Goal: Find specific page/section: Find specific page/section

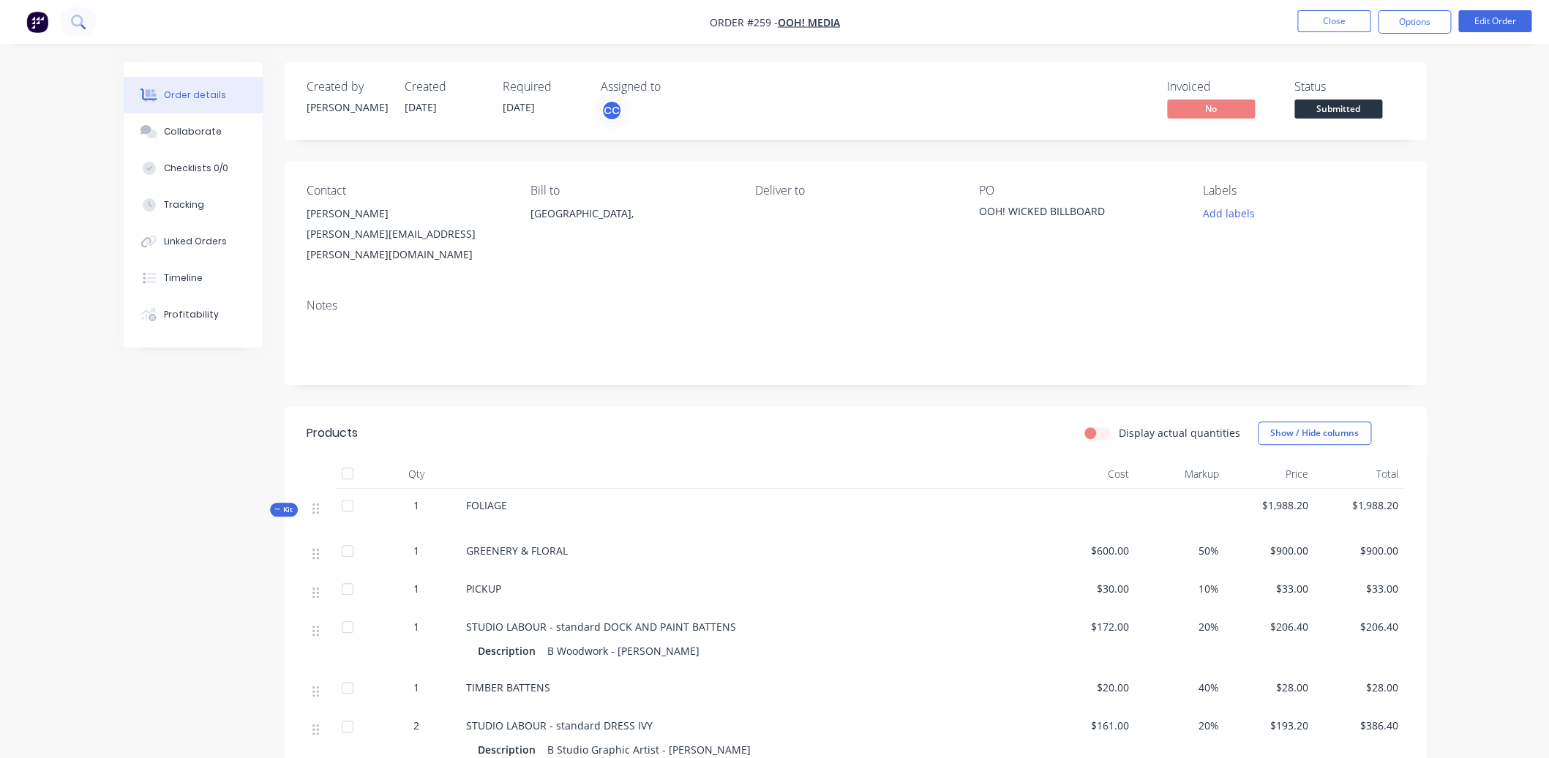
click at [78, 18] on icon at bounding box center [77, 21] width 12 height 12
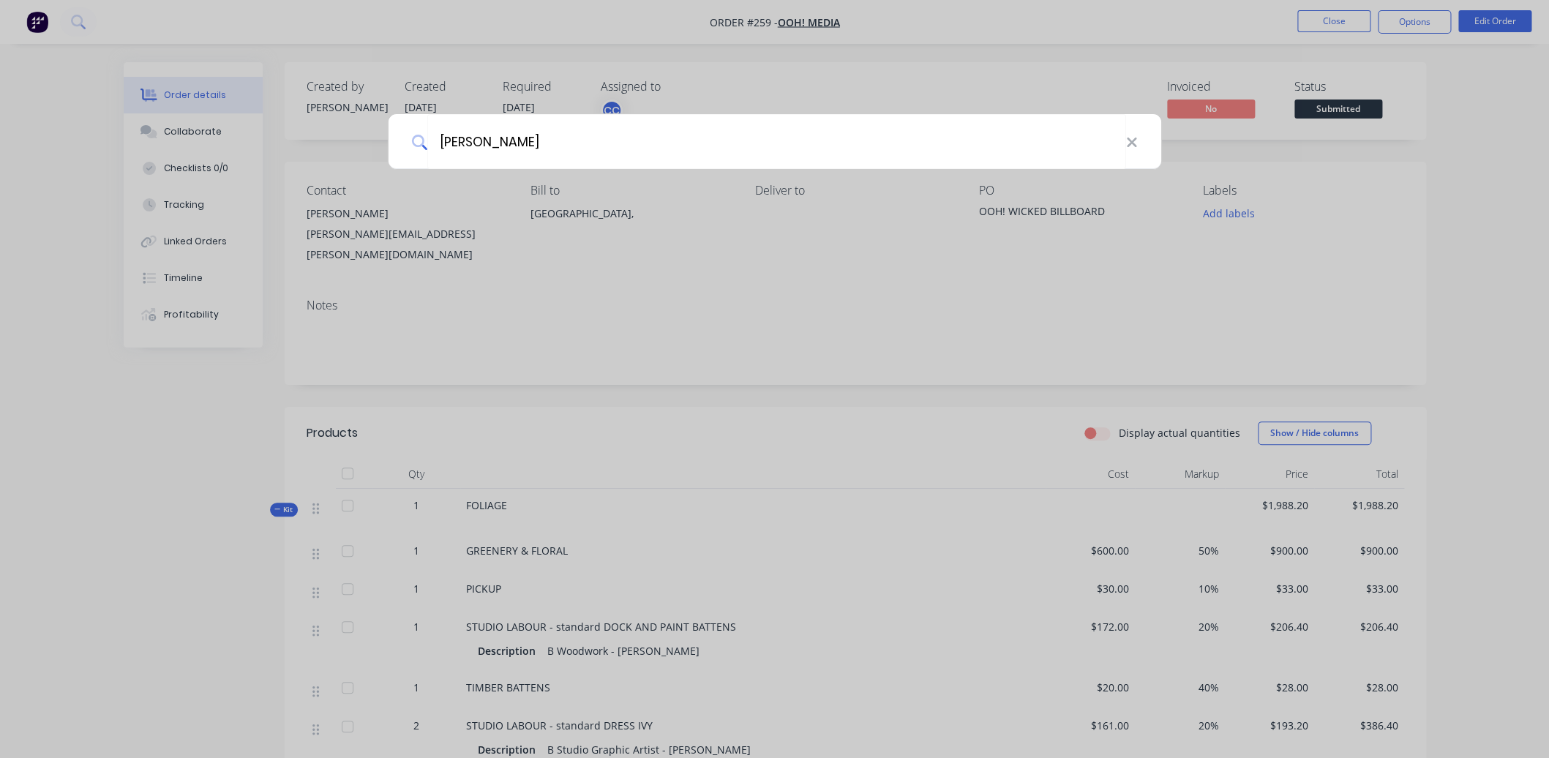
type input "[PERSON_NAME]"
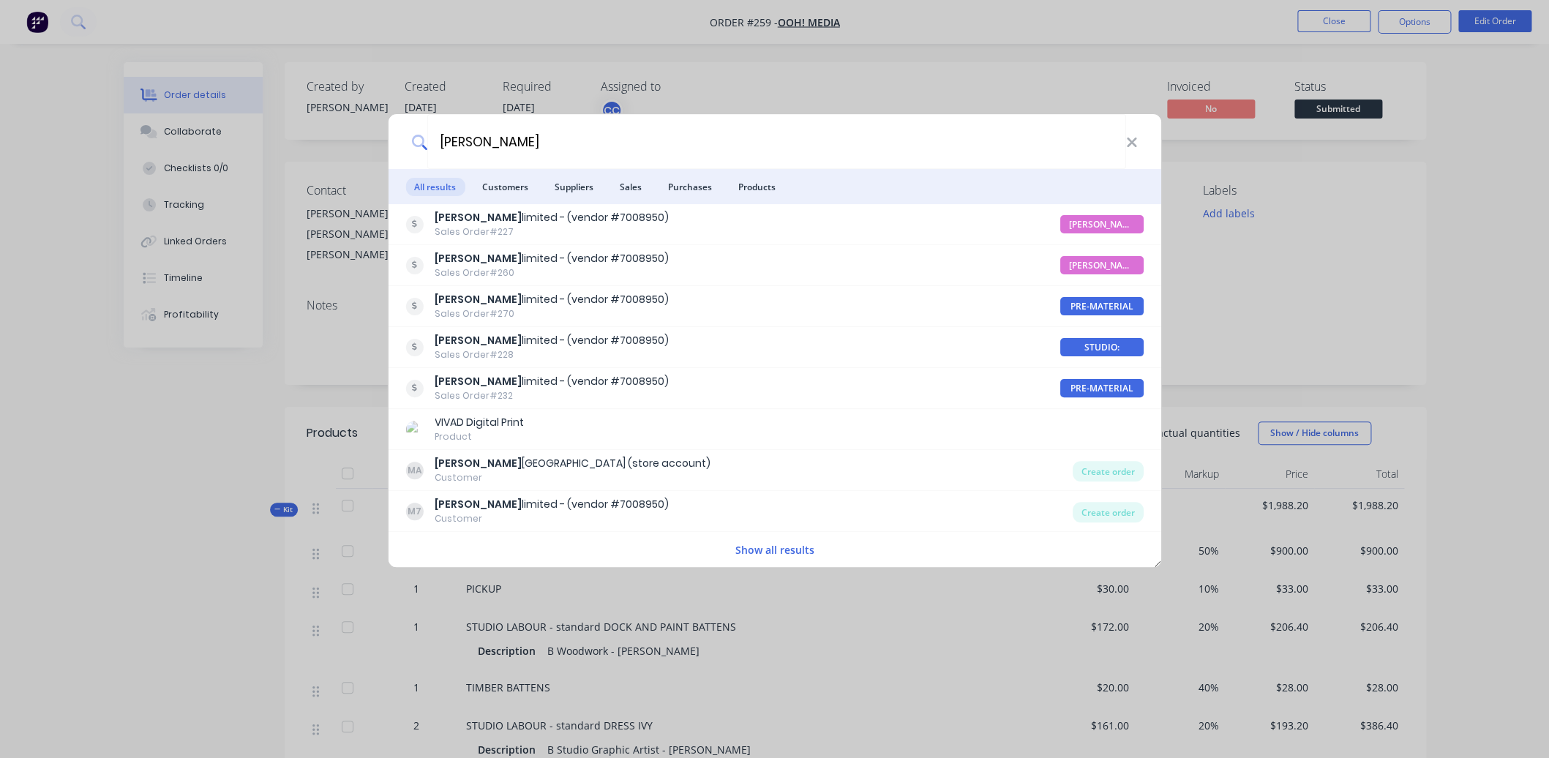
click at [794, 64] on div "[PERSON_NAME] All results Customers Suppliers Sales Purchases Products [PERSON_…" at bounding box center [774, 379] width 1549 height 758
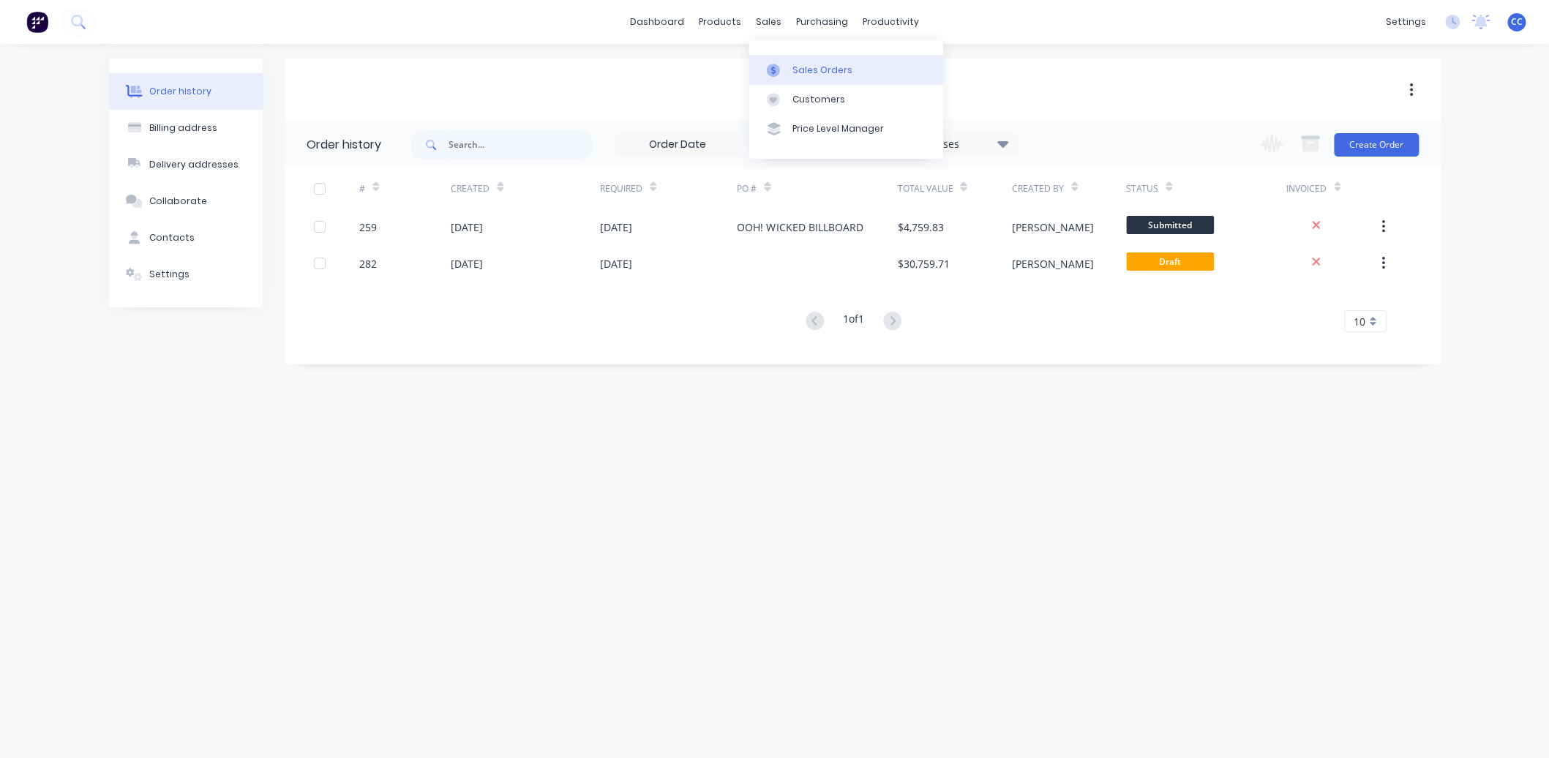
click at [797, 67] on div "Sales Orders" at bounding box center [822, 70] width 60 height 13
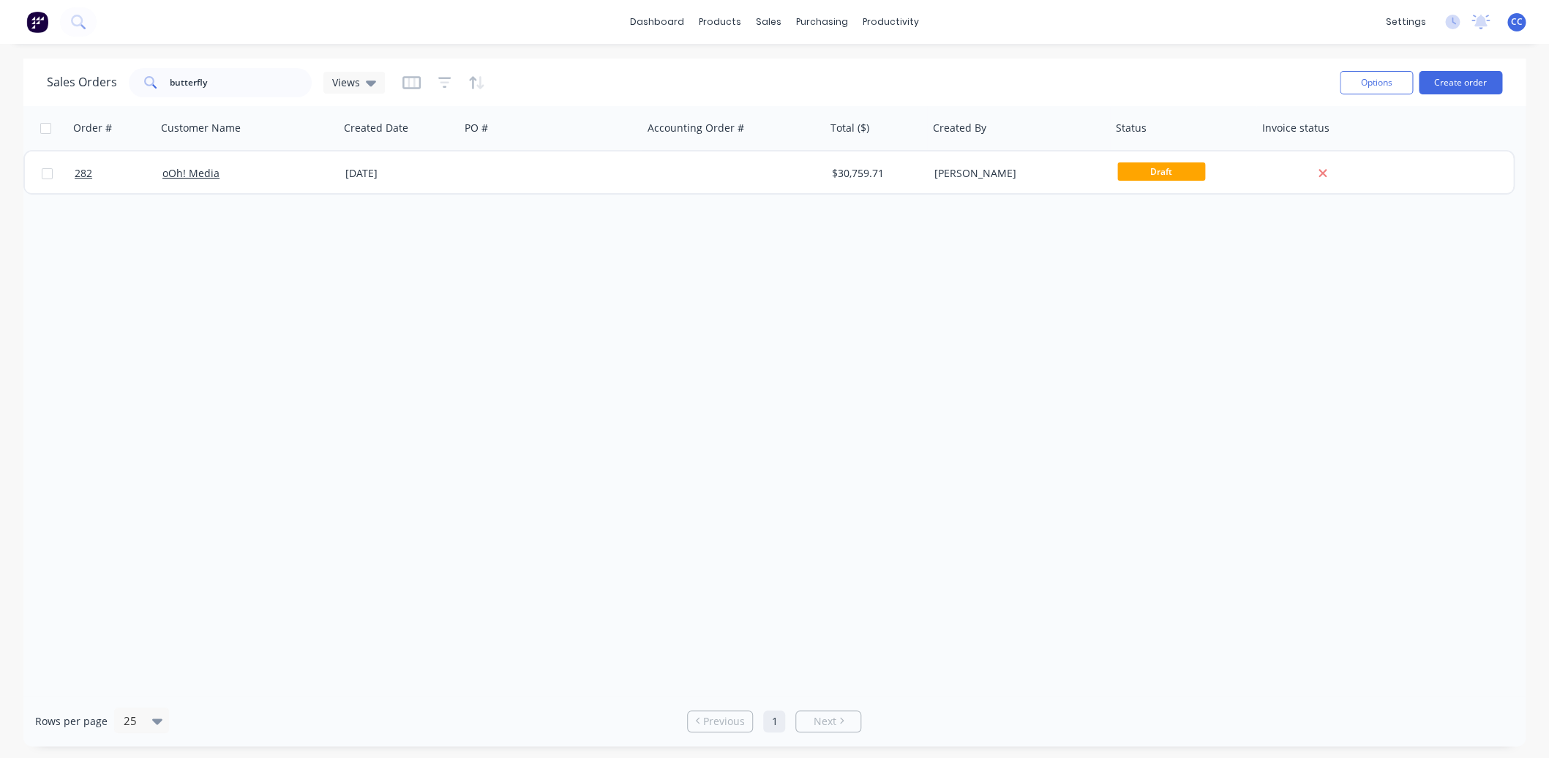
click at [670, 72] on div "Sales Orders butterfly Views" at bounding box center [687, 82] width 1281 height 36
click at [76, 23] on icon at bounding box center [78, 22] width 14 height 14
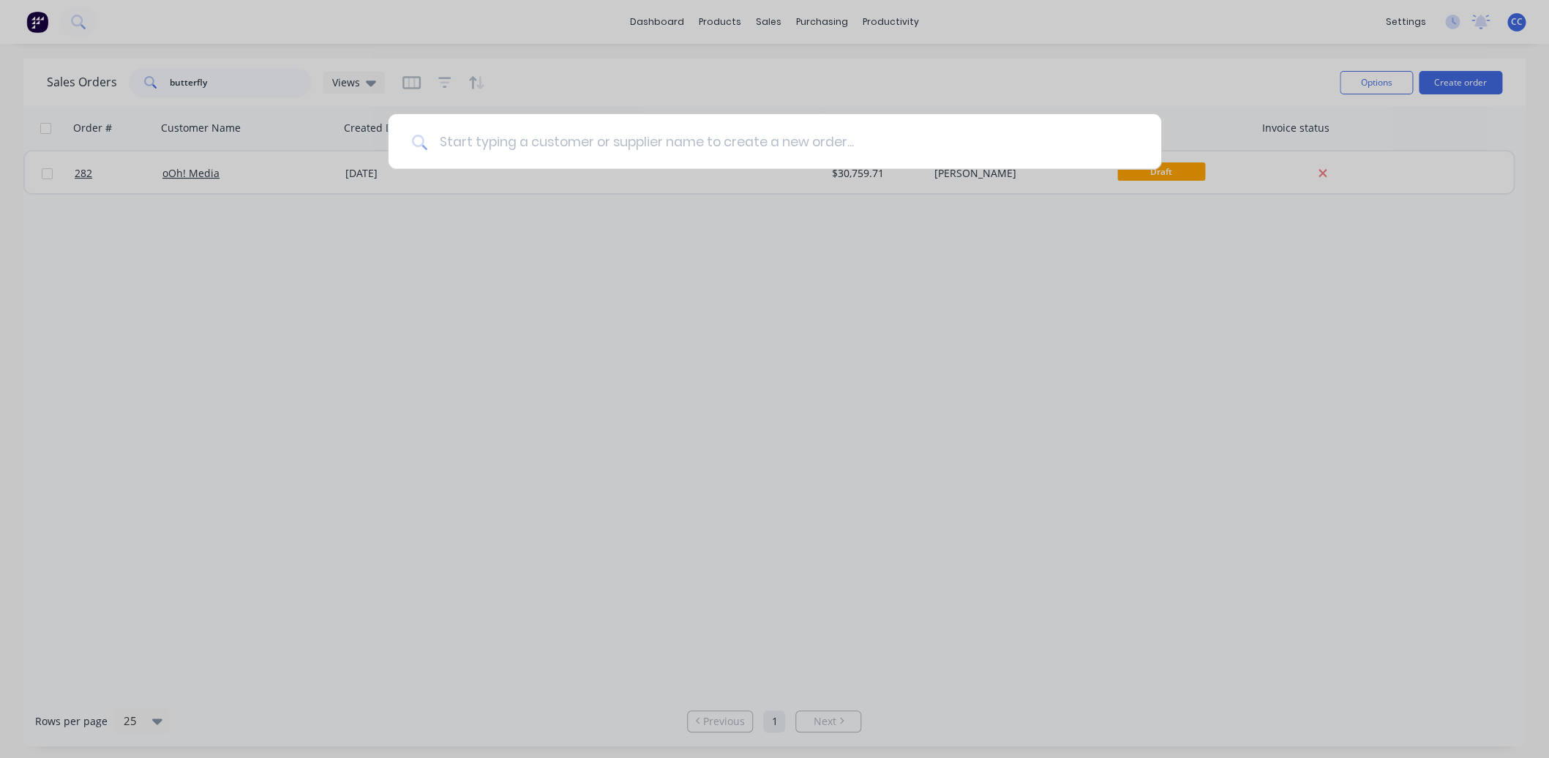
click at [453, 143] on input at bounding box center [782, 141] width 710 height 55
type input "[PERSON_NAME]"
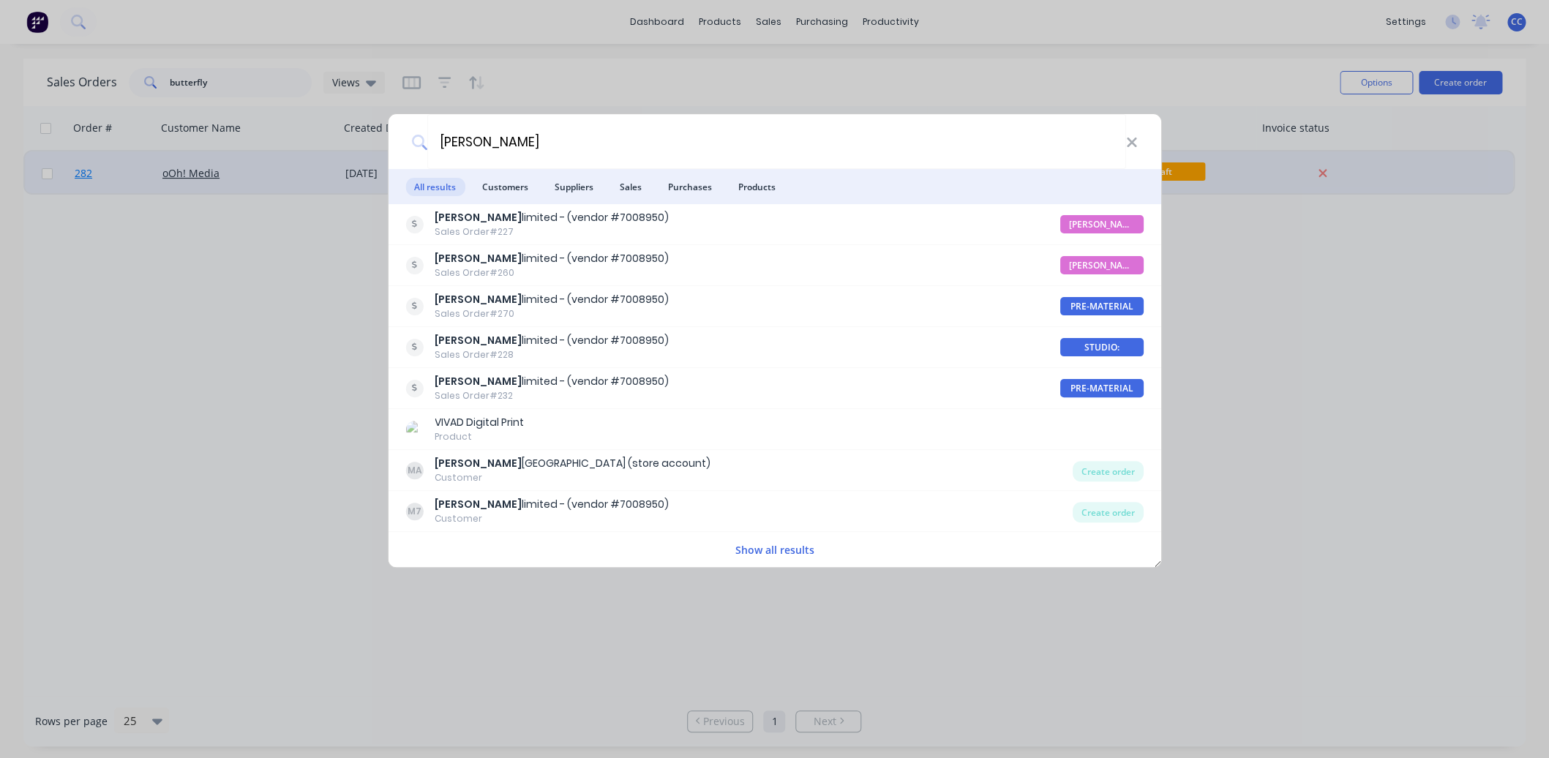
drag, startPoint x: 128, startPoint y: 286, endPoint x: 116, endPoint y: 179, distance: 107.4
click at [128, 286] on div "[PERSON_NAME] All results Customers Suppliers Sales Purchases Products [PERSON_…" at bounding box center [774, 379] width 1549 height 758
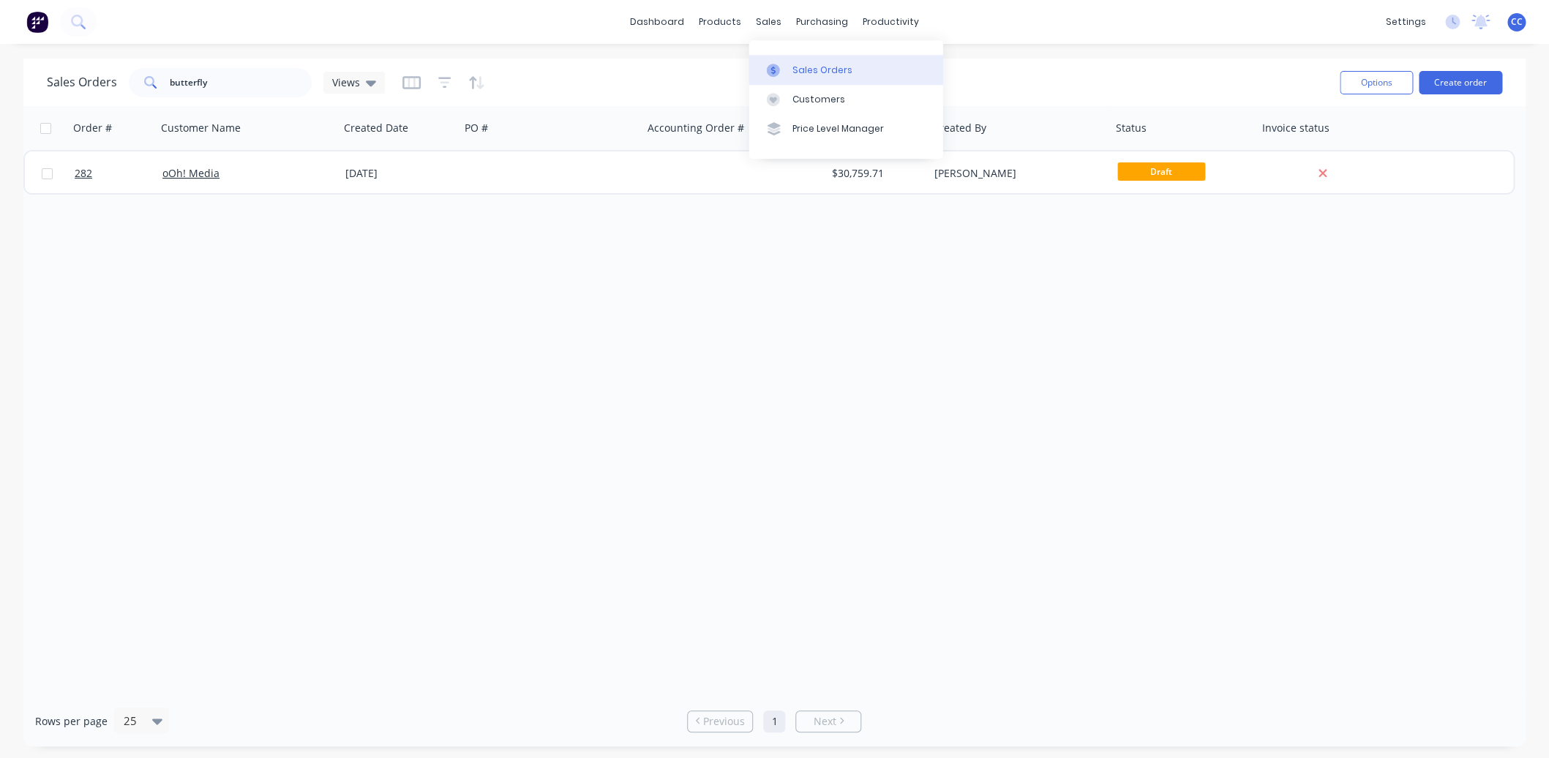
click at [814, 67] on div "Sales Orders" at bounding box center [822, 70] width 60 height 13
click at [824, 69] on div "Sales Orders" at bounding box center [822, 70] width 60 height 13
click at [821, 69] on div "Sales Orders" at bounding box center [822, 70] width 60 height 13
click at [815, 67] on div "Sales Orders" at bounding box center [822, 70] width 60 height 13
click at [527, 24] on div "dashboard products sales purchasing productivity dashboard products Product Cat…" at bounding box center [774, 22] width 1549 height 44
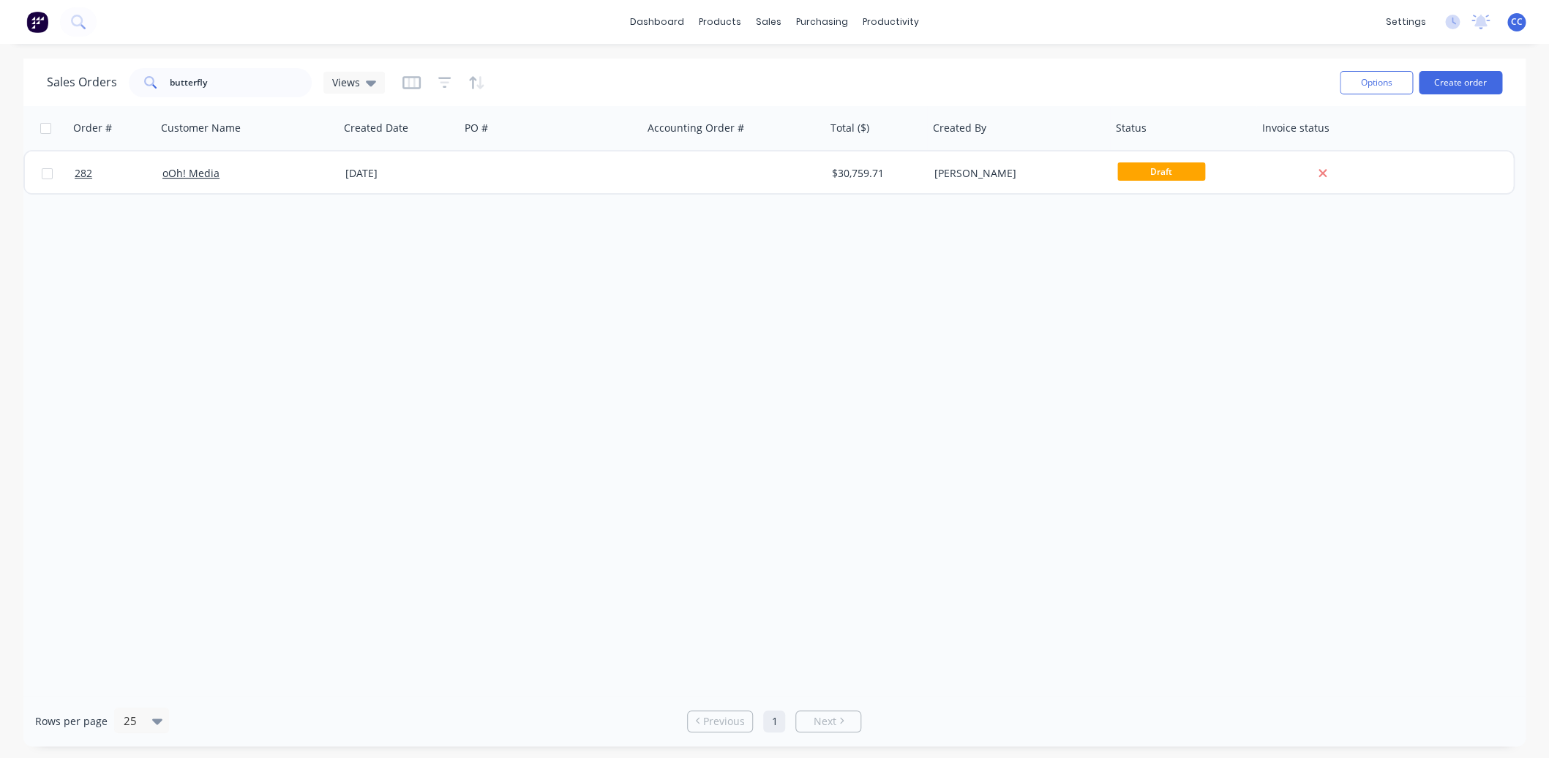
click at [36, 24] on img at bounding box center [37, 22] width 22 height 22
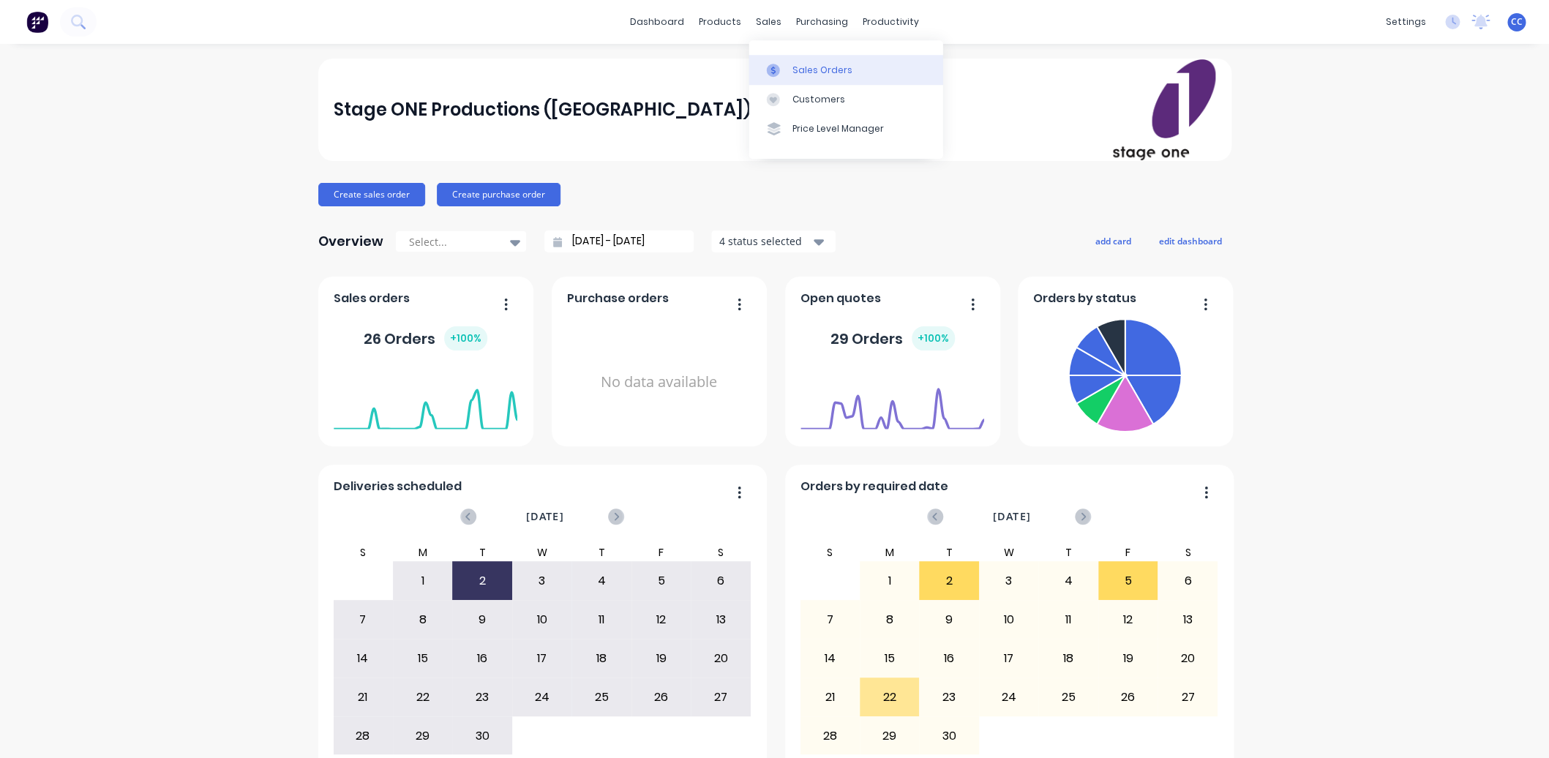
click at [800, 67] on div "Sales Orders" at bounding box center [822, 70] width 60 height 13
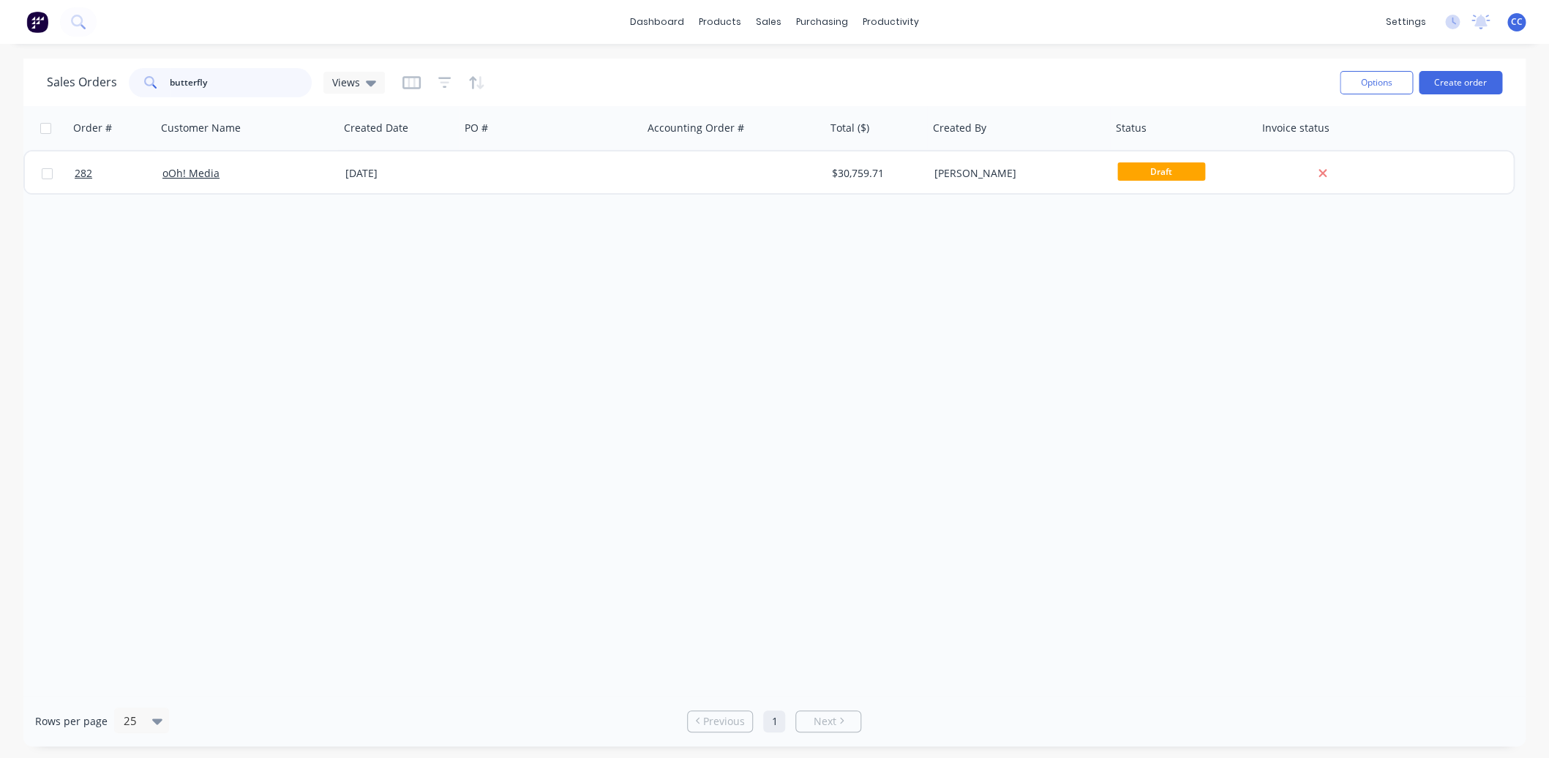
drag, startPoint x: 233, startPoint y: 78, endPoint x: 145, endPoint y: 74, distance: 87.9
click at [170, 74] on input "butterfly" at bounding box center [241, 82] width 143 height 29
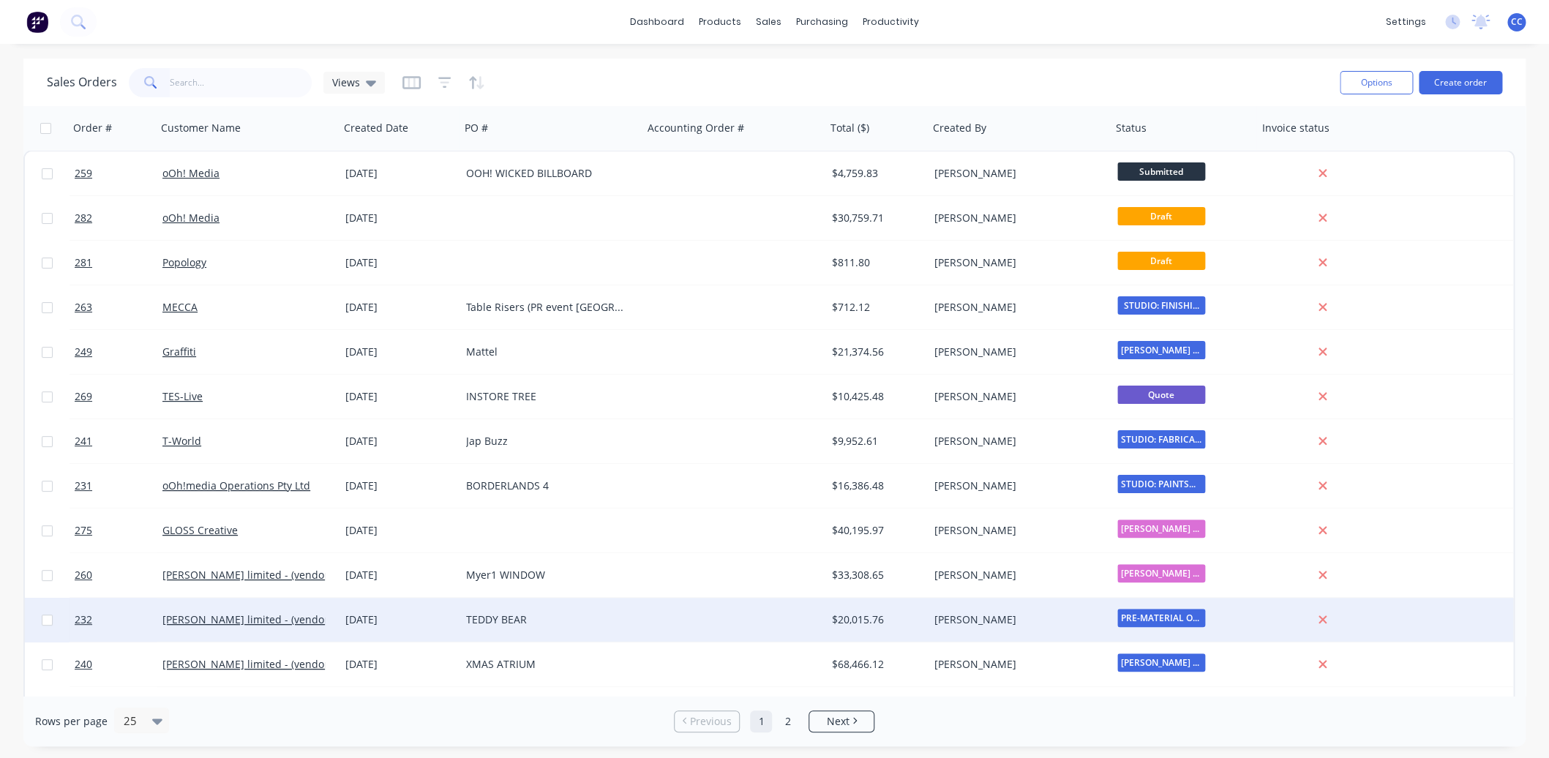
click at [486, 617] on div "TEDDY BEAR" at bounding box center [547, 619] width 162 height 15
